Goal: Task Accomplishment & Management: Manage account settings

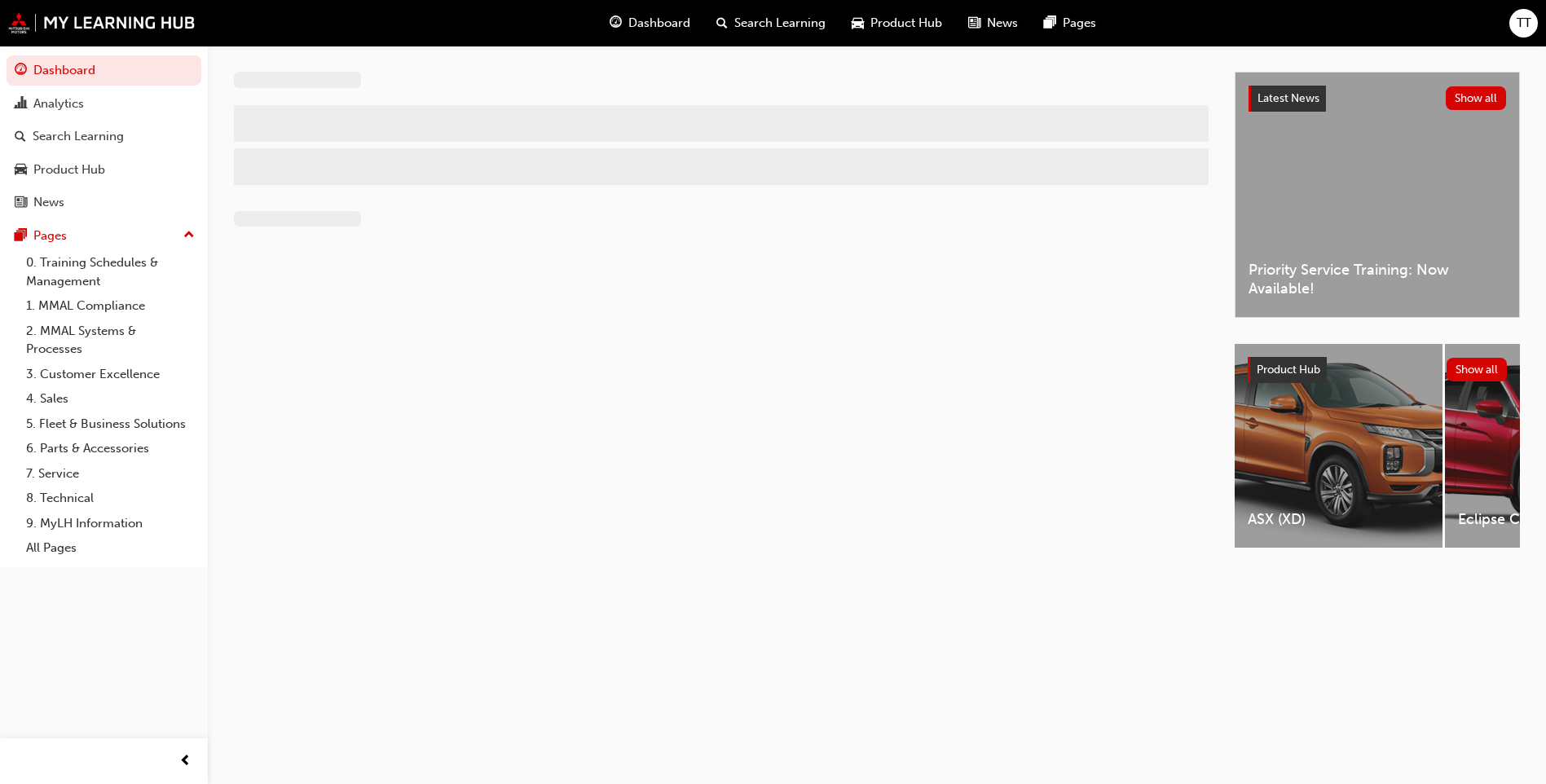
click at [1535, 14] on button "TT" at bounding box center [1523, 23] width 28 height 28
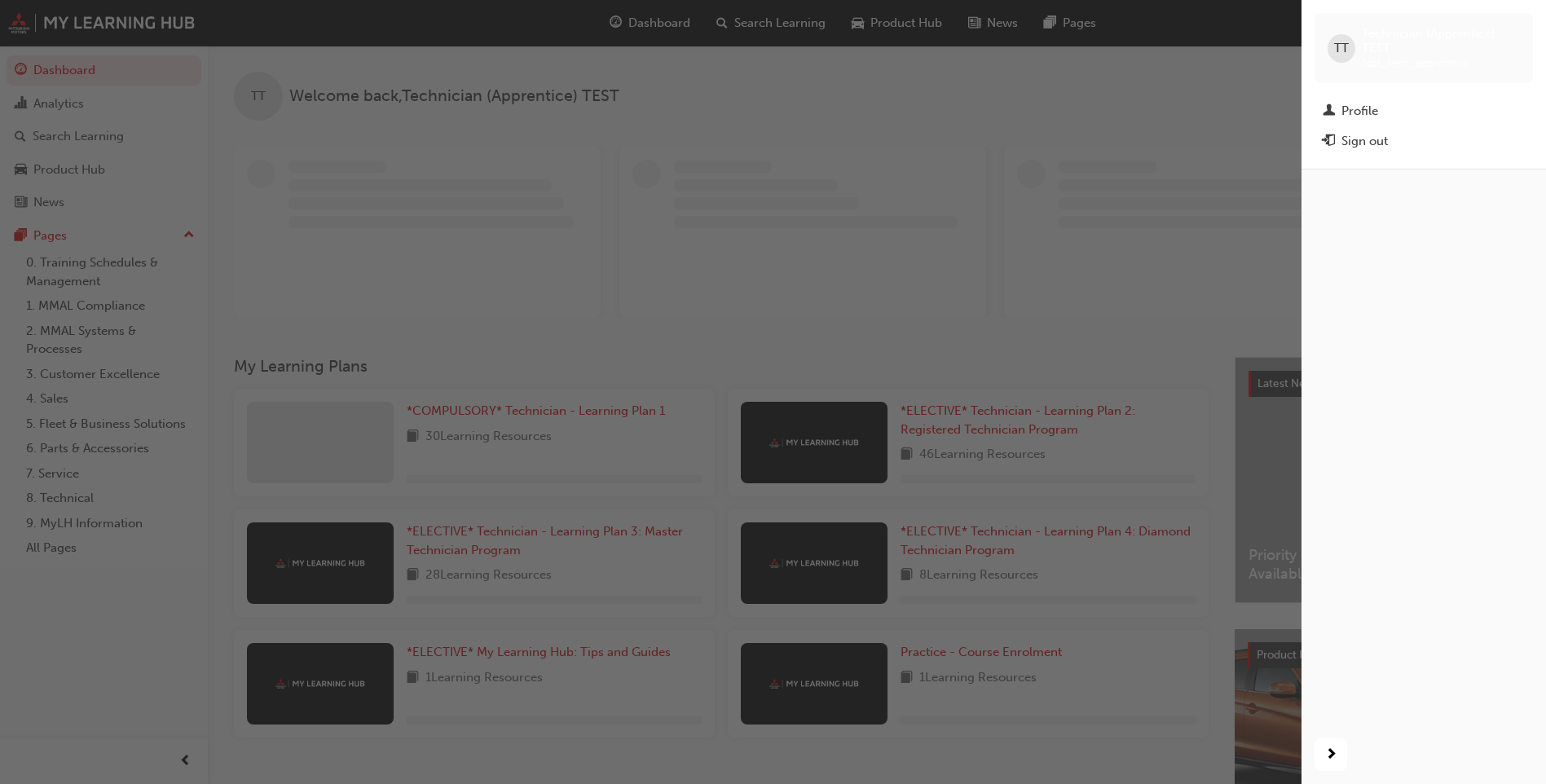
click at [1366, 141] on div "Sign out" at bounding box center [1365, 141] width 47 height 18
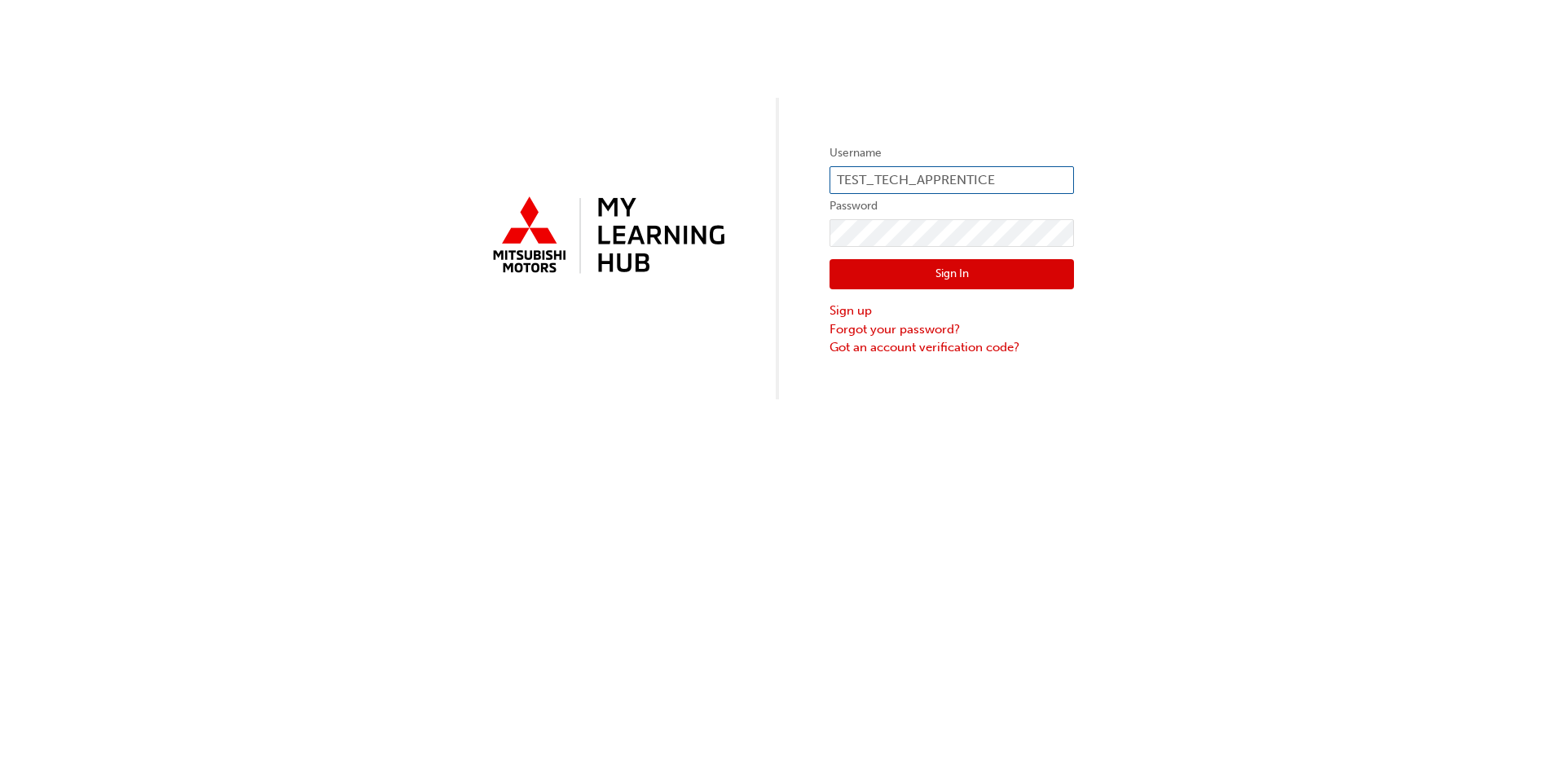
click at [892, 174] on input "TEST_TECH_APPRENTICE" at bounding box center [952, 180] width 245 height 28
drag, startPoint x: 1007, startPoint y: 180, endPoint x: 680, endPoint y: 211, distance: 328.5
click at [680, 210] on div "Username TEST_TECH_APPRENTICE Password Sign In Sign up Forgot your password? Go…" at bounding box center [779, 200] width 1558 height 399
paste input "0005285749"
type input "0005285749"
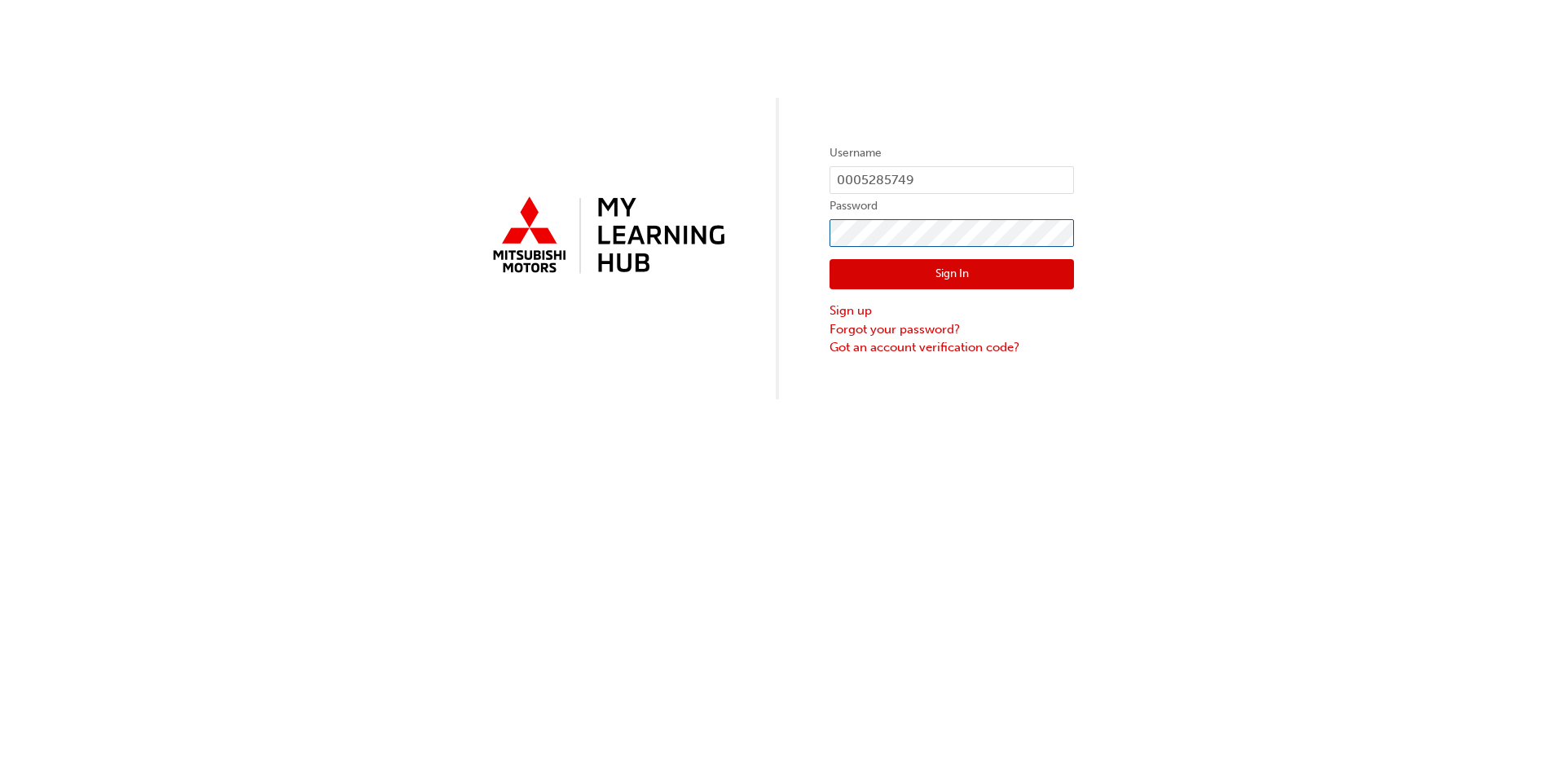
click at [703, 247] on div "Username 0005285749 Password Sign In Sign up Forgot your password? Got an accou…" at bounding box center [779, 200] width 1558 height 399
click at [863, 279] on button "Sign In" at bounding box center [952, 274] width 245 height 31
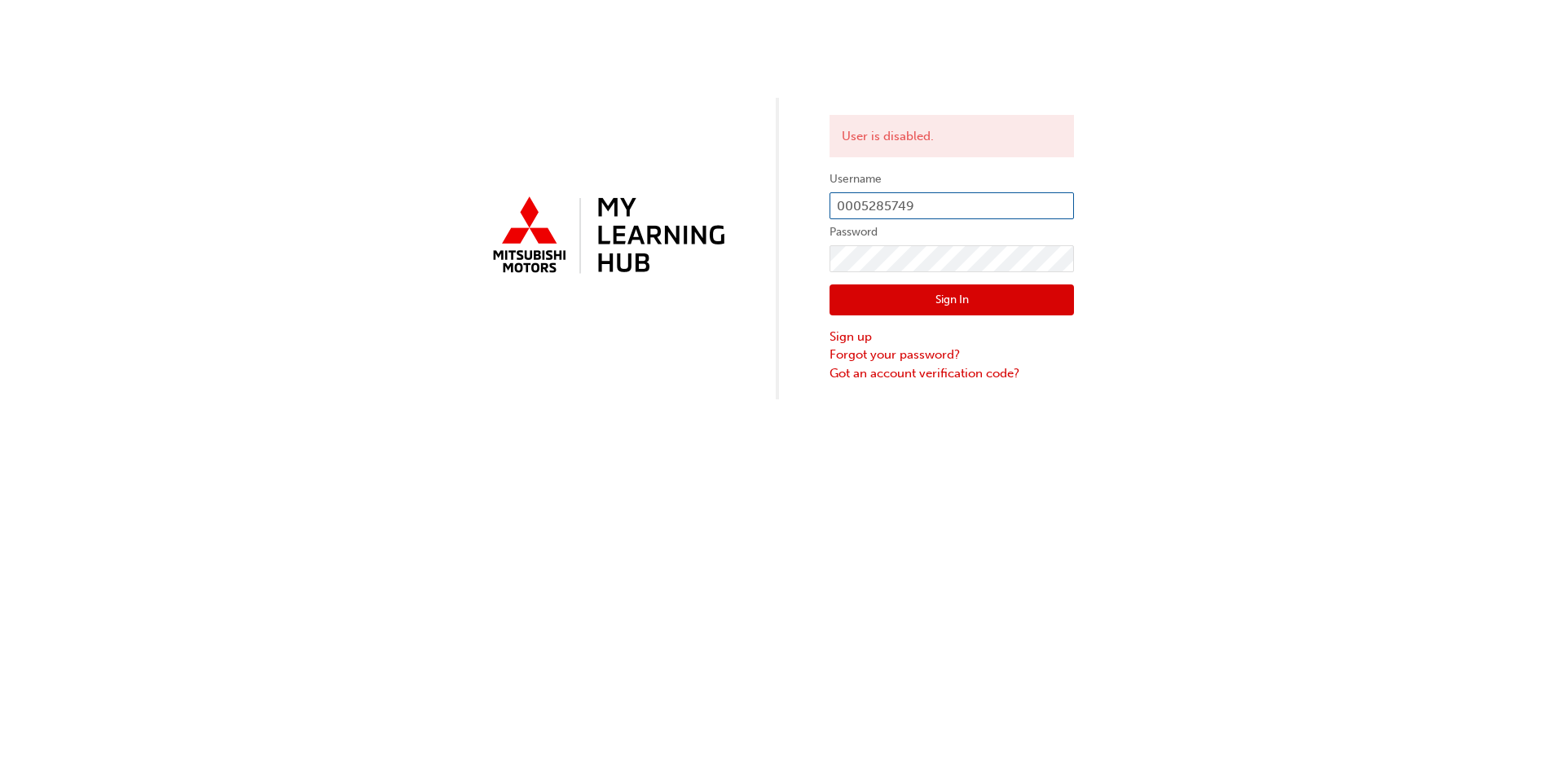
drag, startPoint x: 862, startPoint y: 207, endPoint x: 788, endPoint y: 206, distance: 74.0
click at [788, 206] on div "User is disabled. Username 0005285749 Password Sign In Sign up Forgot your pass…" at bounding box center [779, 200] width 1558 height 399
type input "5285749"
click at [886, 306] on button "Sign In" at bounding box center [952, 299] width 245 height 31
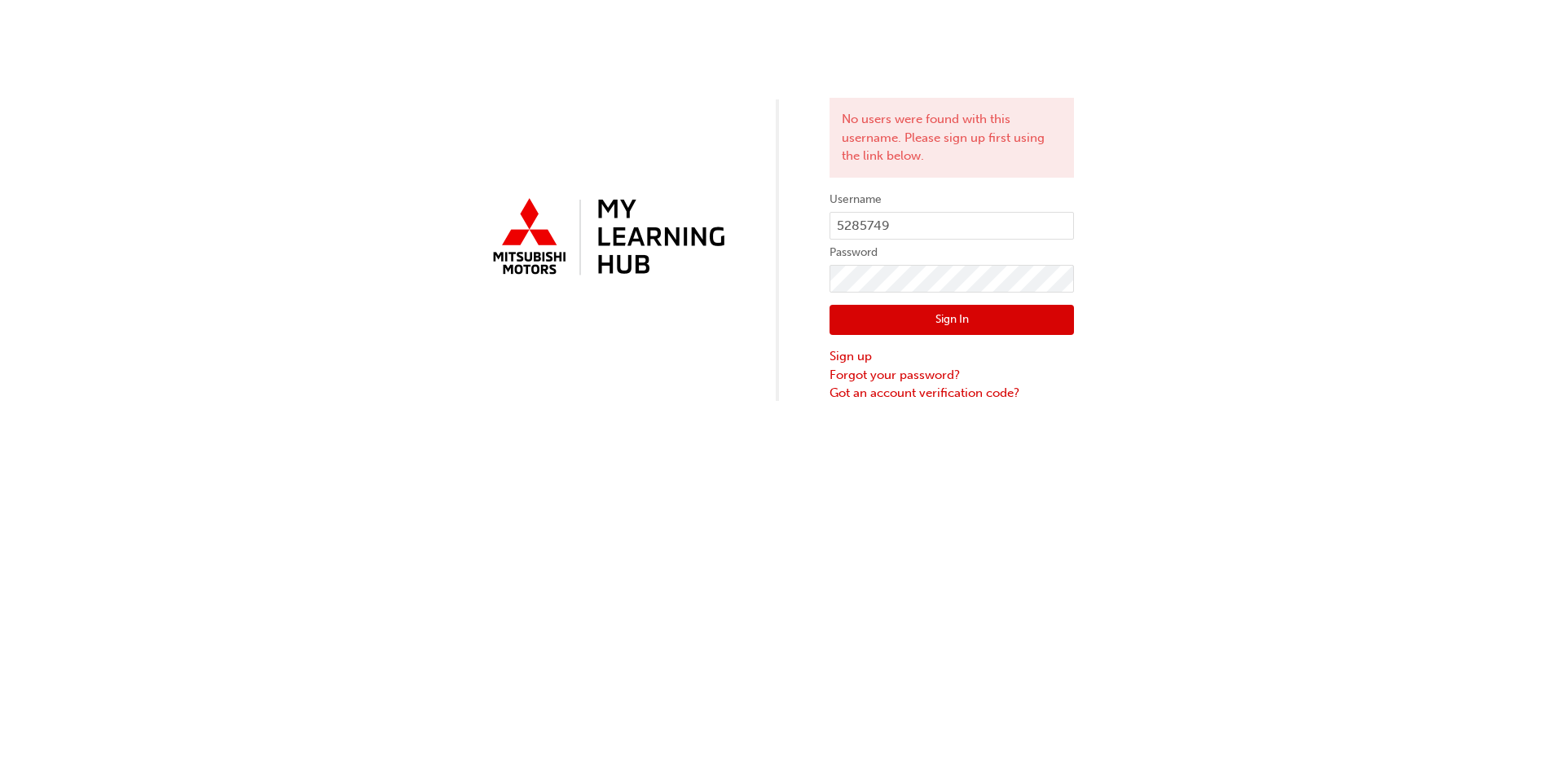
drag, startPoint x: 666, startPoint y: 402, endPoint x: 627, endPoint y: 336, distance: 76.7
click at [637, 385] on div "No users were found with this username. Please sign up first using the link bel…" at bounding box center [779, 392] width 1558 height 784
drag, startPoint x: 457, startPoint y: 164, endPoint x: 444, endPoint y: 134, distance: 32.7
click at [455, 163] on div "No users were found with this username. Please sign up first using the link bel…" at bounding box center [779, 201] width 1558 height 402
click at [390, 113] on div "No users were found with this username. Please sign up first using the link bel…" at bounding box center [779, 201] width 1558 height 402
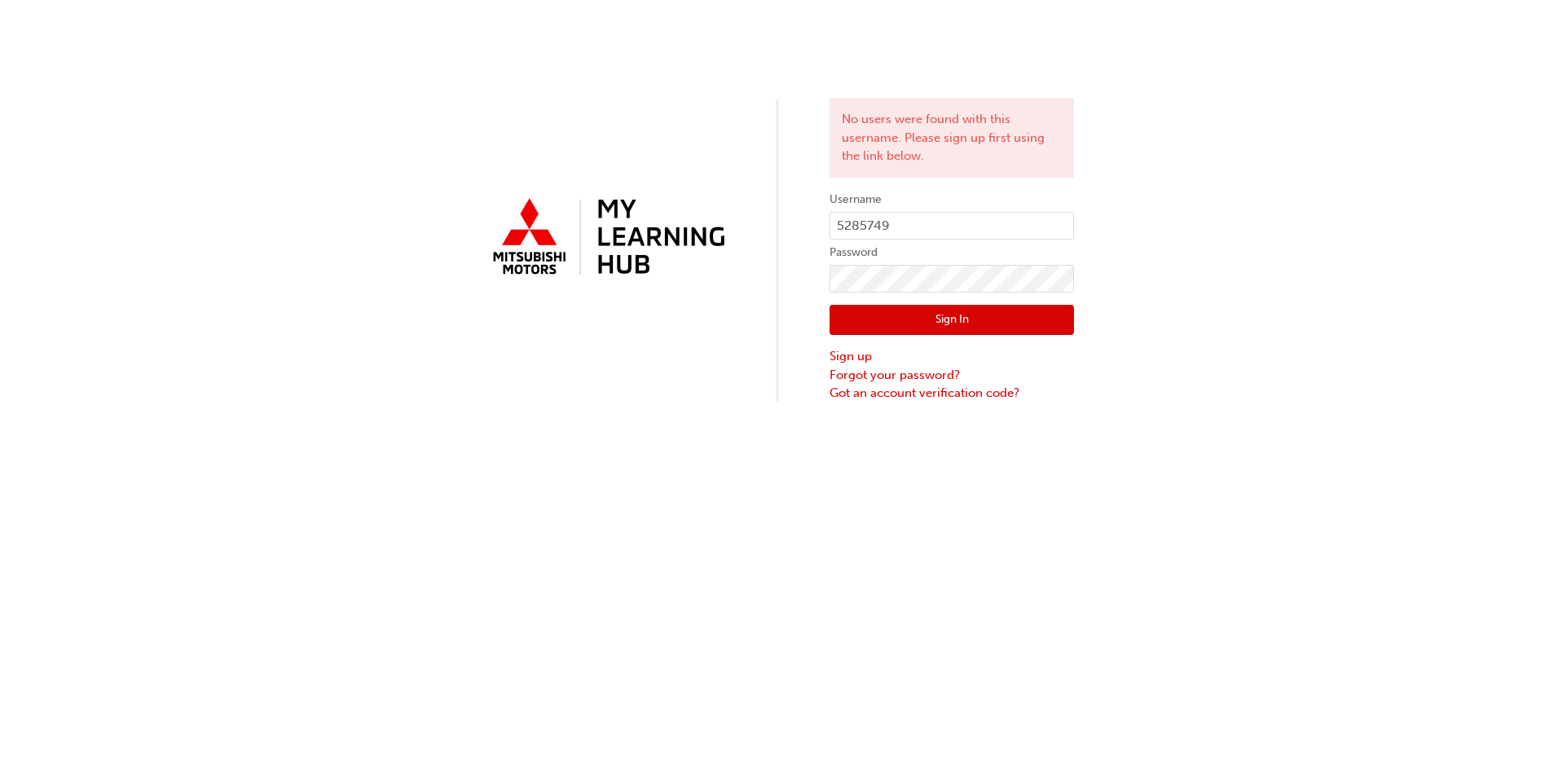
click at [372, 134] on div "No users were found with this username. Please sign up first using the link bel…" at bounding box center [779, 201] width 1558 height 402
click at [1385, 150] on div "No users were found with this username. Please sign up first using the link bel…" at bounding box center [779, 201] width 1558 height 402
click at [500, 134] on div "No users were found with this username. Please sign up first using the link bel…" at bounding box center [779, 201] width 1558 height 402
